Goal: Task Accomplishment & Management: Use online tool/utility

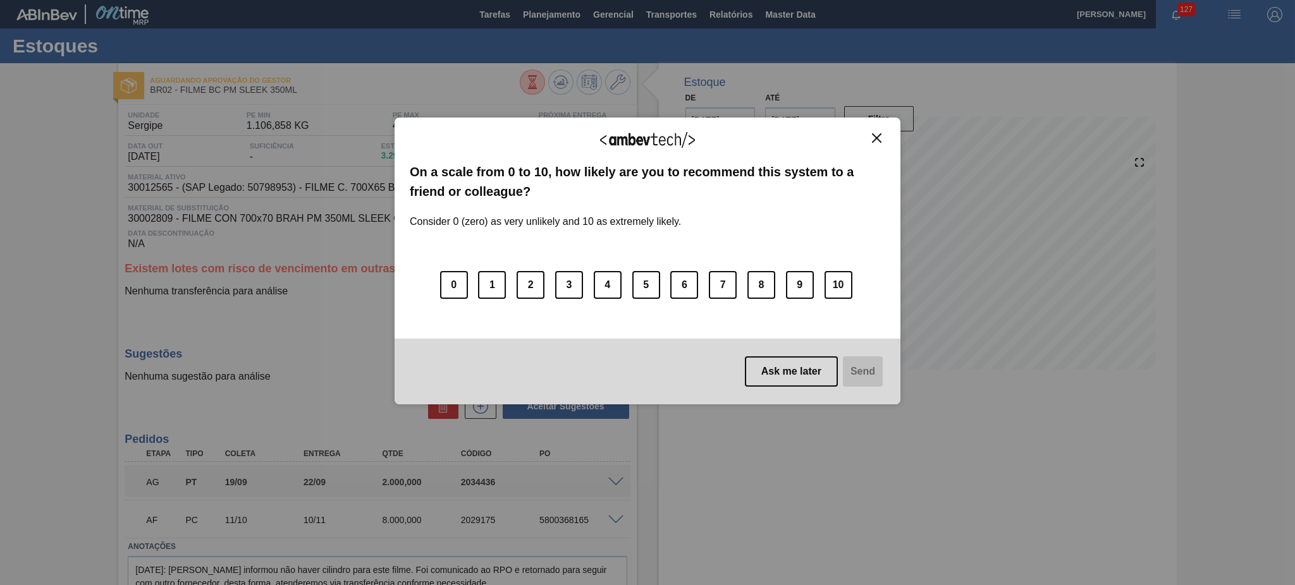
click at [878, 139] on img "Close" at bounding box center [876, 137] width 9 height 9
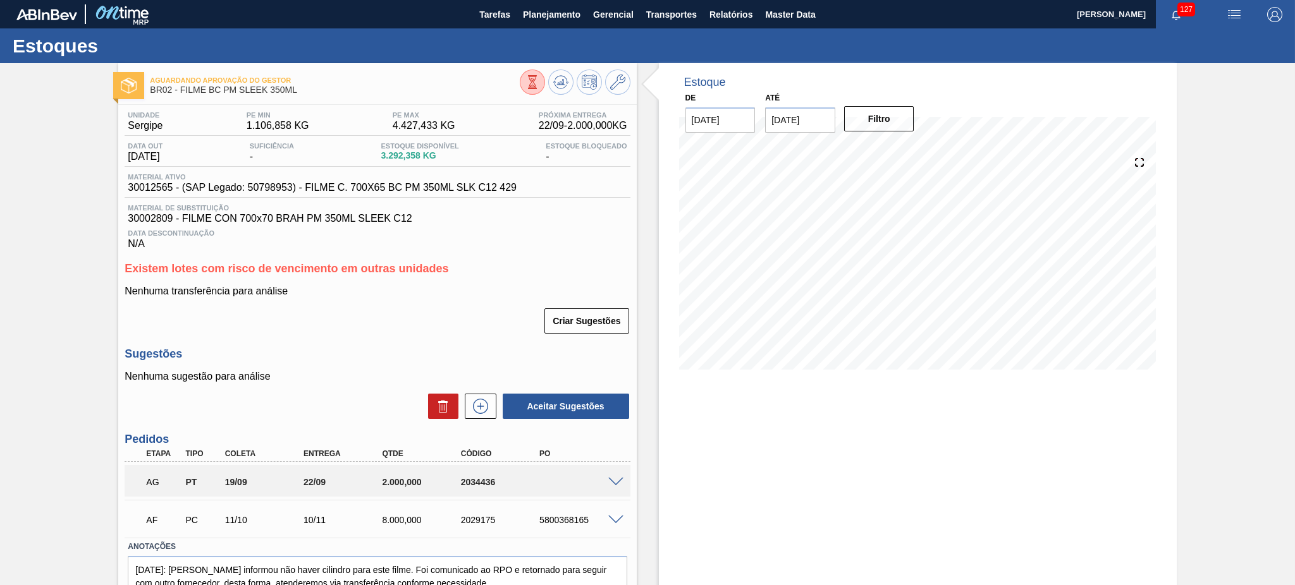
click at [612, 483] on span at bounding box center [615, 482] width 15 height 9
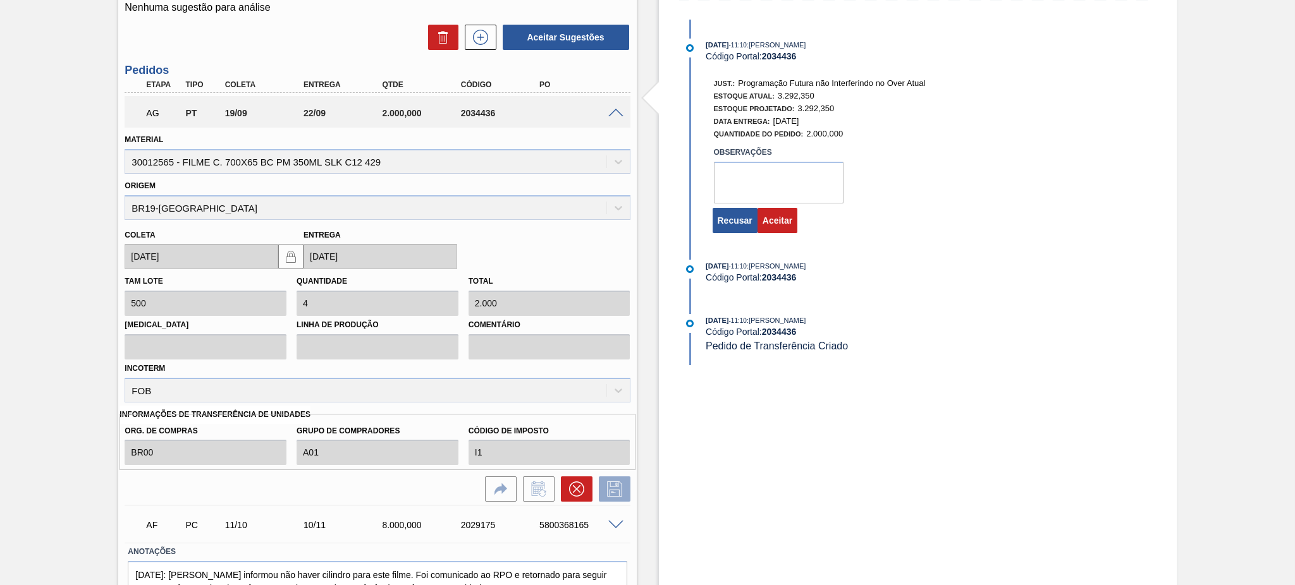
scroll to position [370, 0]
click at [774, 180] on textarea at bounding box center [779, 182] width 130 height 42
type textarea "transferência feita"
click at [770, 228] on button "Aceitar" at bounding box center [777, 219] width 40 height 25
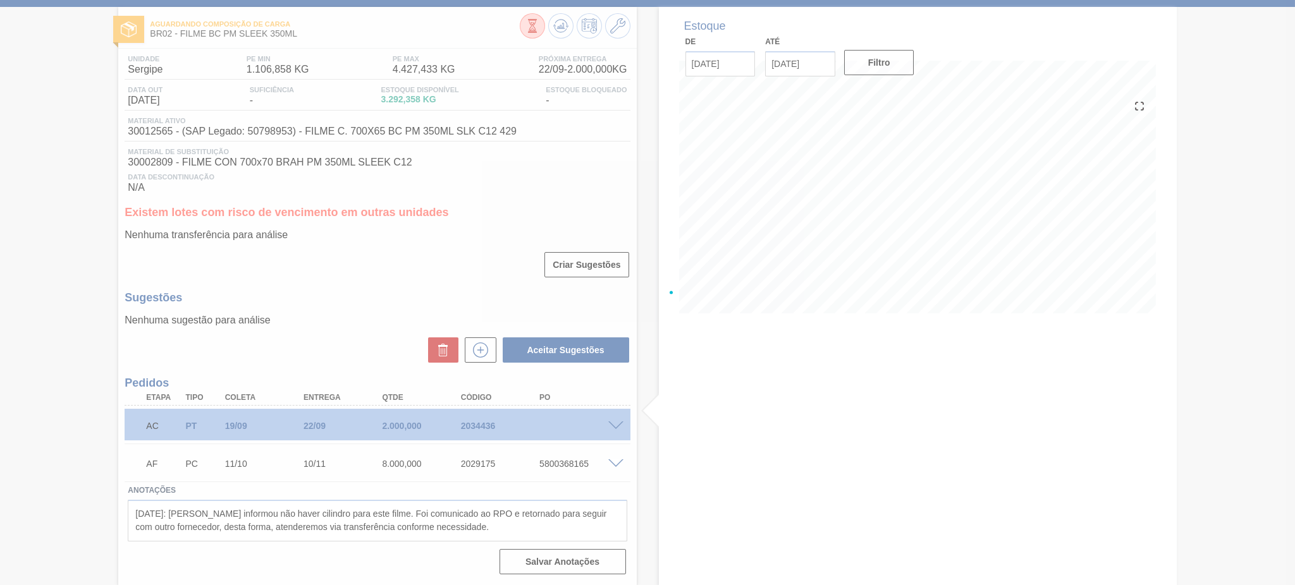
scroll to position [55, 0]
